Goal: Task Accomplishment & Management: Manage account settings

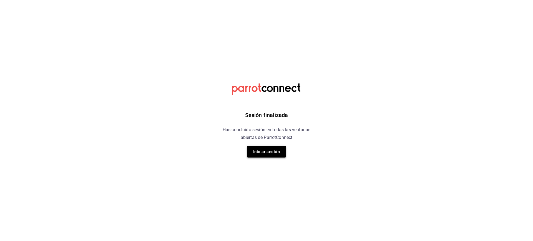
click at [255, 151] on button "Iniciar sesión" at bounding box center [266, 152] width 39 height 12
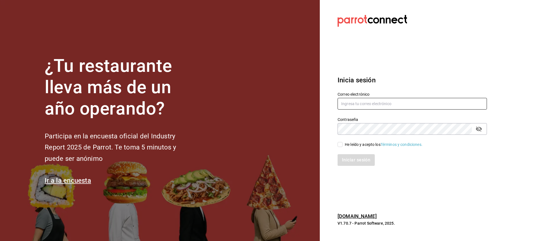
click at [371, 106] on input "text" at bounding box center [412, 104] width 149 height 12
type input "[EMAIL_ADDRESS][DOMAIN_NAME]"
click at [339, 145] on input "He leído y acepto los Términos y condiciones." at bounding box center [340, 144] width 5 height 5
checkbox input "true"
click at [350, 158] on button "Iniciar sesión" at bounding box center [357, 160] width 38 height 12
